Goal: Information Seeking & Learning: Learn about a topic

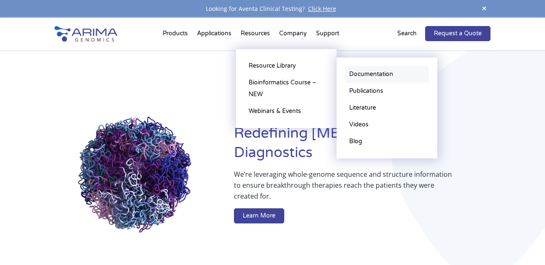
click at [371, 78] on link "Documentation" at bounding box center [387, 74] width 84 height 17
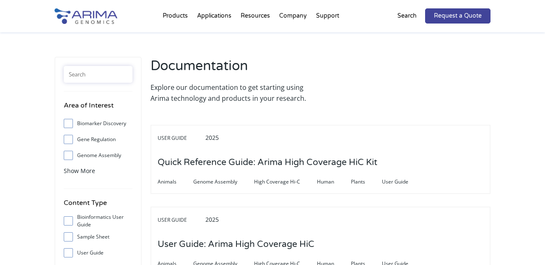
click at [91, 70] on input "text" at bounding box center [98, 74] width 69 height 17
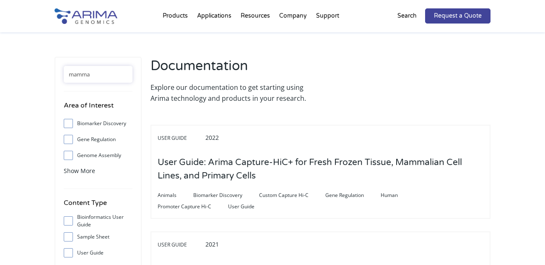
click at [105, 77] on input "mamma" at bounding box center [98, 74] width 69 height 17
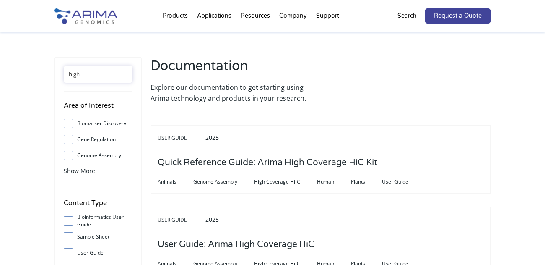
click at [117, 70] on input "high" at bounding box center [98, 74] width 69 height 17
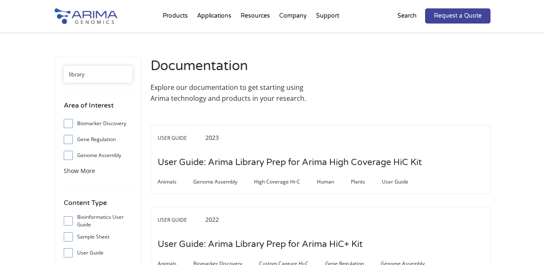
click at [109, 79] on input "library" at bounding box center [98, 74] width 69 height 17
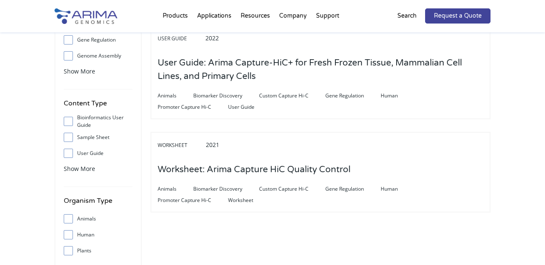
scroll to position [87, 0]
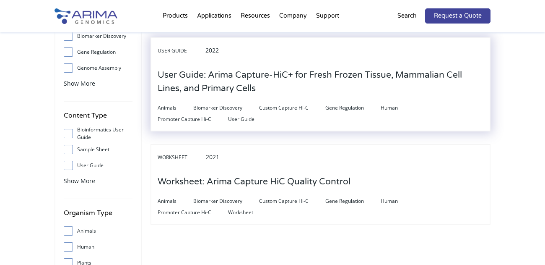
type input "capture"
